Goal: Task Accomplishment & Management: Use online tool/utility

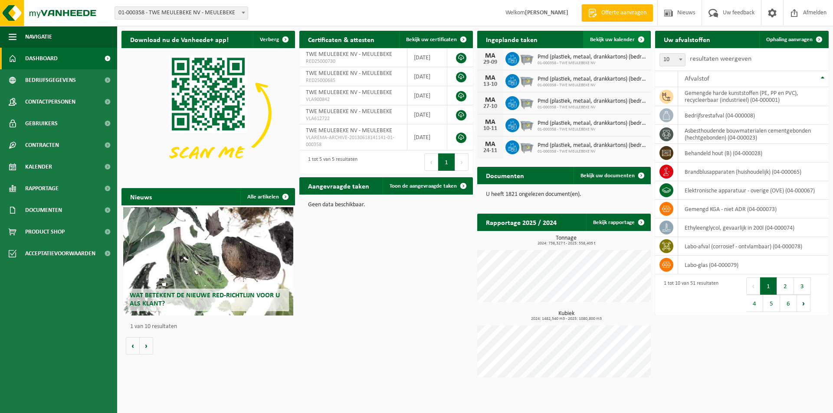
click at [609, 44] on link "Bekijk uw kalender" at bounding box center [616, 39] width 67 height 17
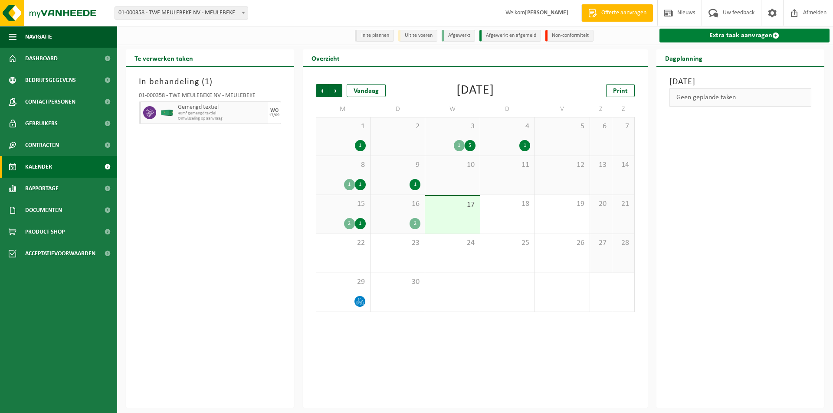
click at [726, 36] on link "Extra taak aanvragen" at bounding box center [744, 36] width 170 height 14
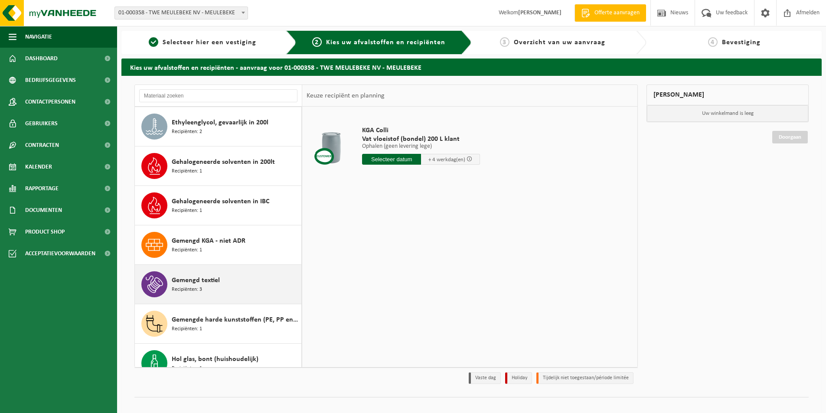
click at [177, 282] on span "Gemengd textiel" at bounding box center [196, 280] width 48 height 10
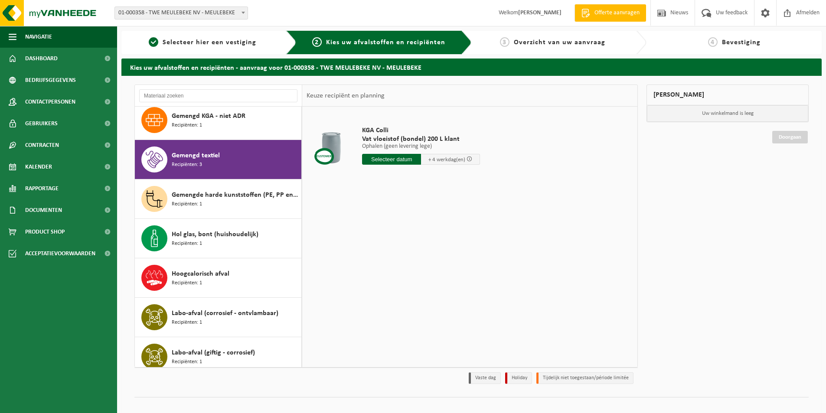
scroll to position [592, 0]
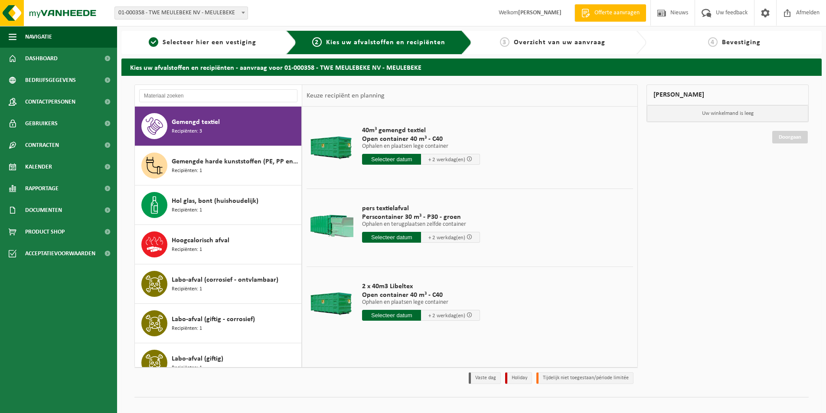
click at [386, 236] on input "text" at bounding box center [391, 237] width 59 height 11
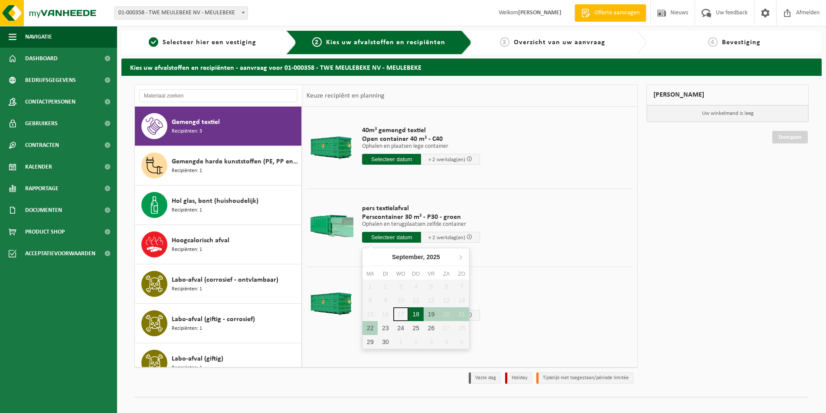
click at [416, 316] on div "18" at bounding box center [416, 315] width 15 height 14
type input "Van 2025-09-18"
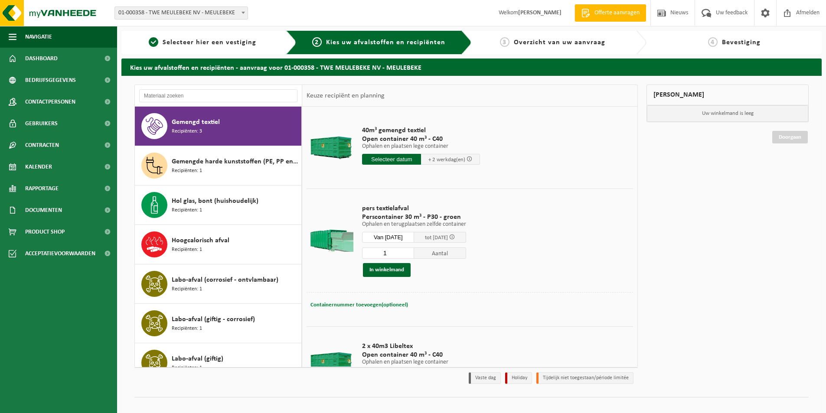
click at [362, 303] on span "Containernummer toevoegen(optioneel)" at bounding box center [360, 305] width 98 height 6
type input "STP346"
click at [392, 273] on button "In winkelmand" at bounding box center [387, 270] width 48 height 14
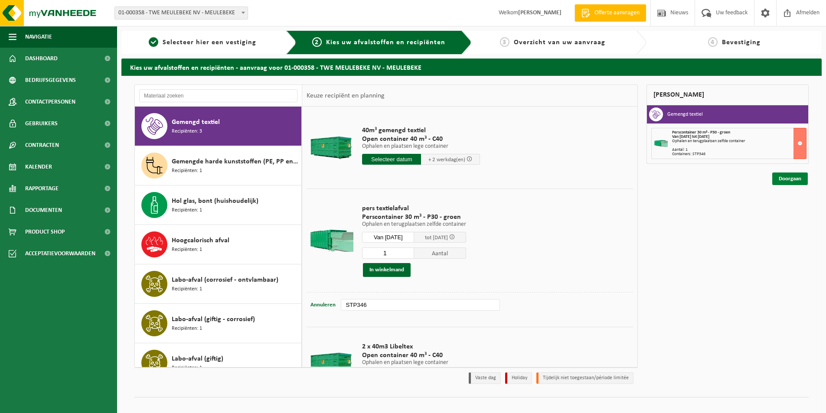
click at [781, 180] on link "Doorgaan" at bounding box center [791, 179] width 36 height 13
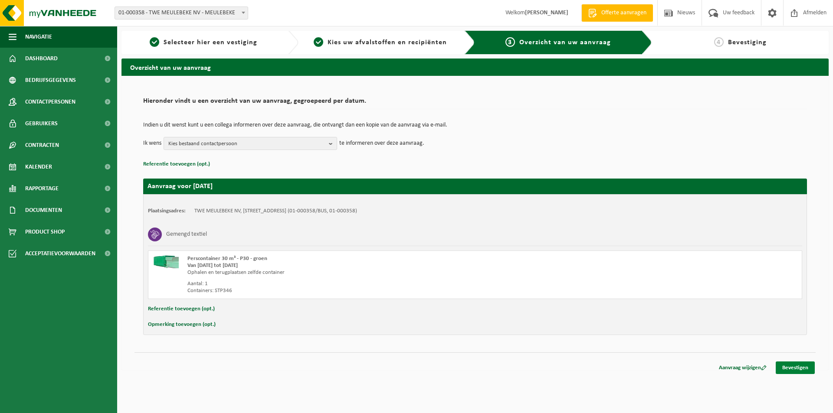
click at [812, 371] on link "Bevestigen" at bounding box center [795, 368] width 39 height 13
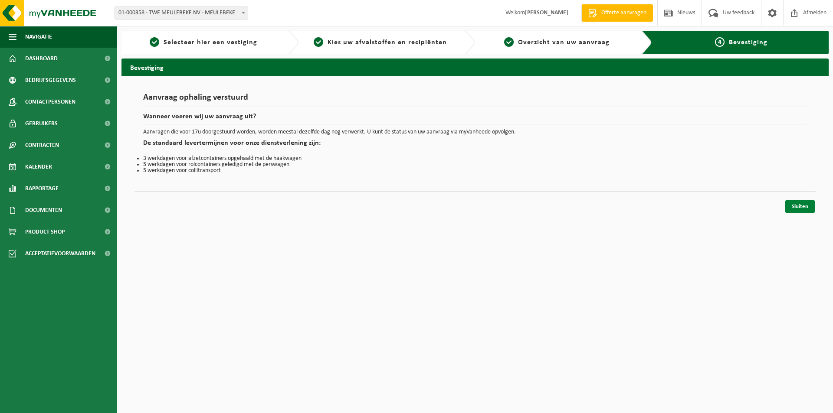
click at [792, 207] on link "Sluiten" at bounding box center [799, 206] width 29 height 13
